Goal: Task Accomplishment & Management: Manage account settings

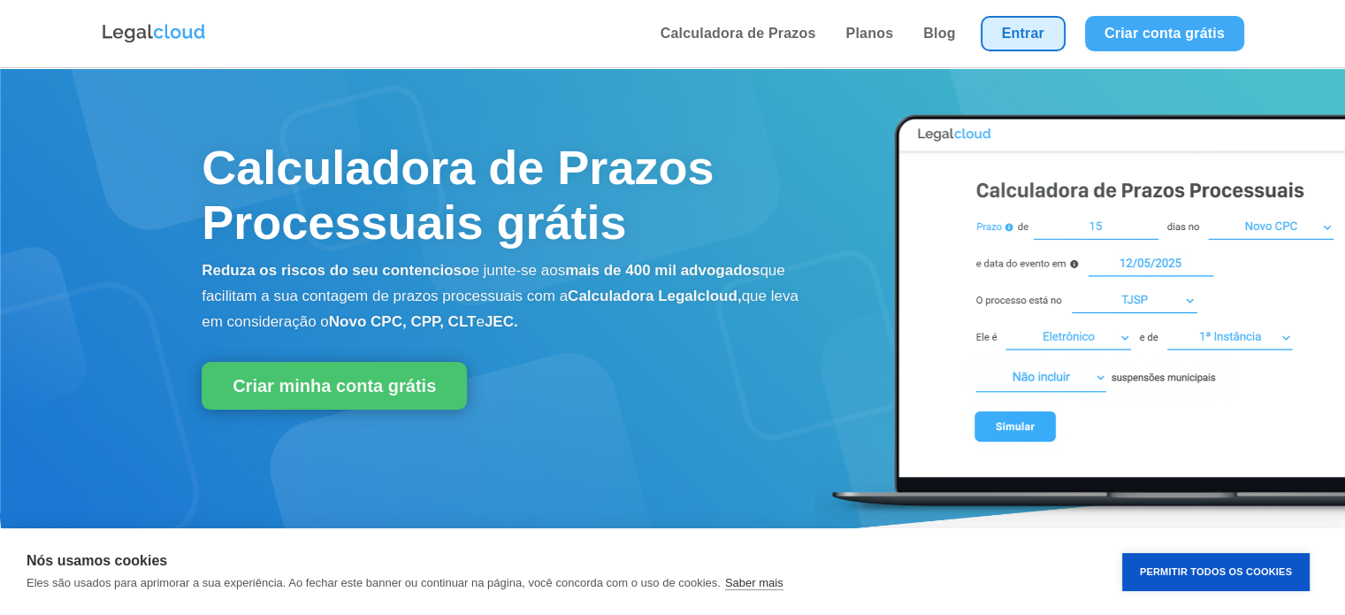
click at [1014, 24] on link "Entrar" at bounding box center [1023, 33] width 85 height 35
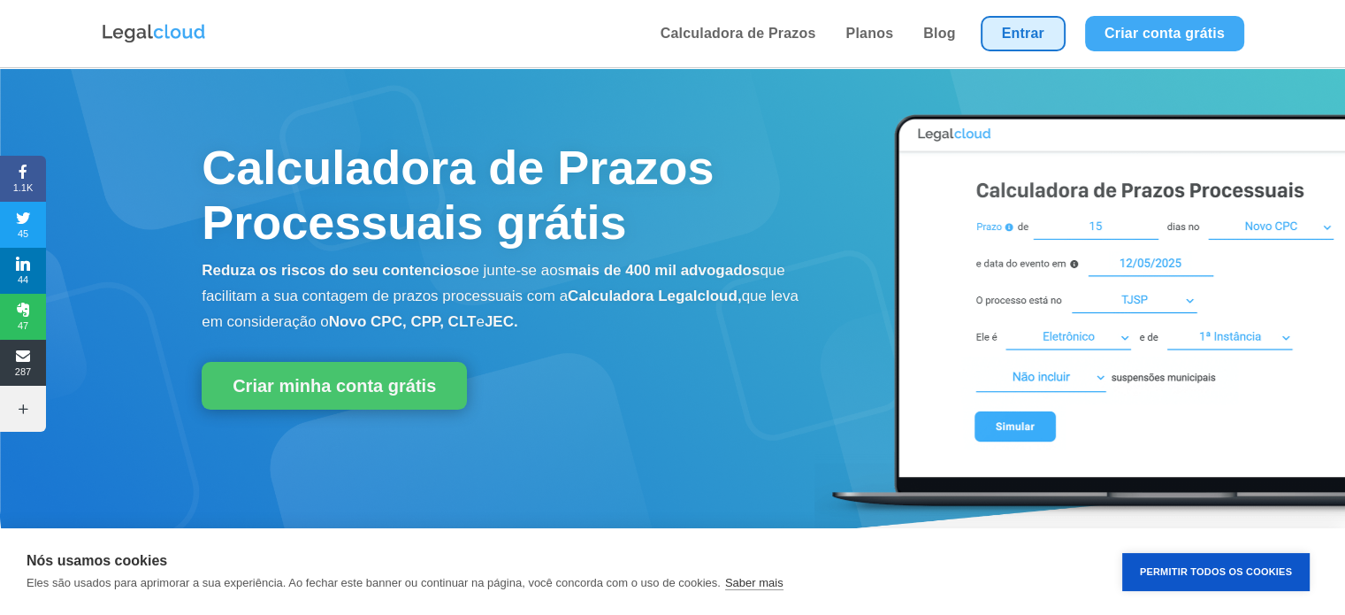
click at [1038, 53] on li "Entrar" at bounding box center [1023, 33] width 104 height 67
click at [1044, 42] on link "Entrar" at bounding box center [1023, 33] width 85 height 35
